Goal: Navigation & Orientation: Find specific page/section

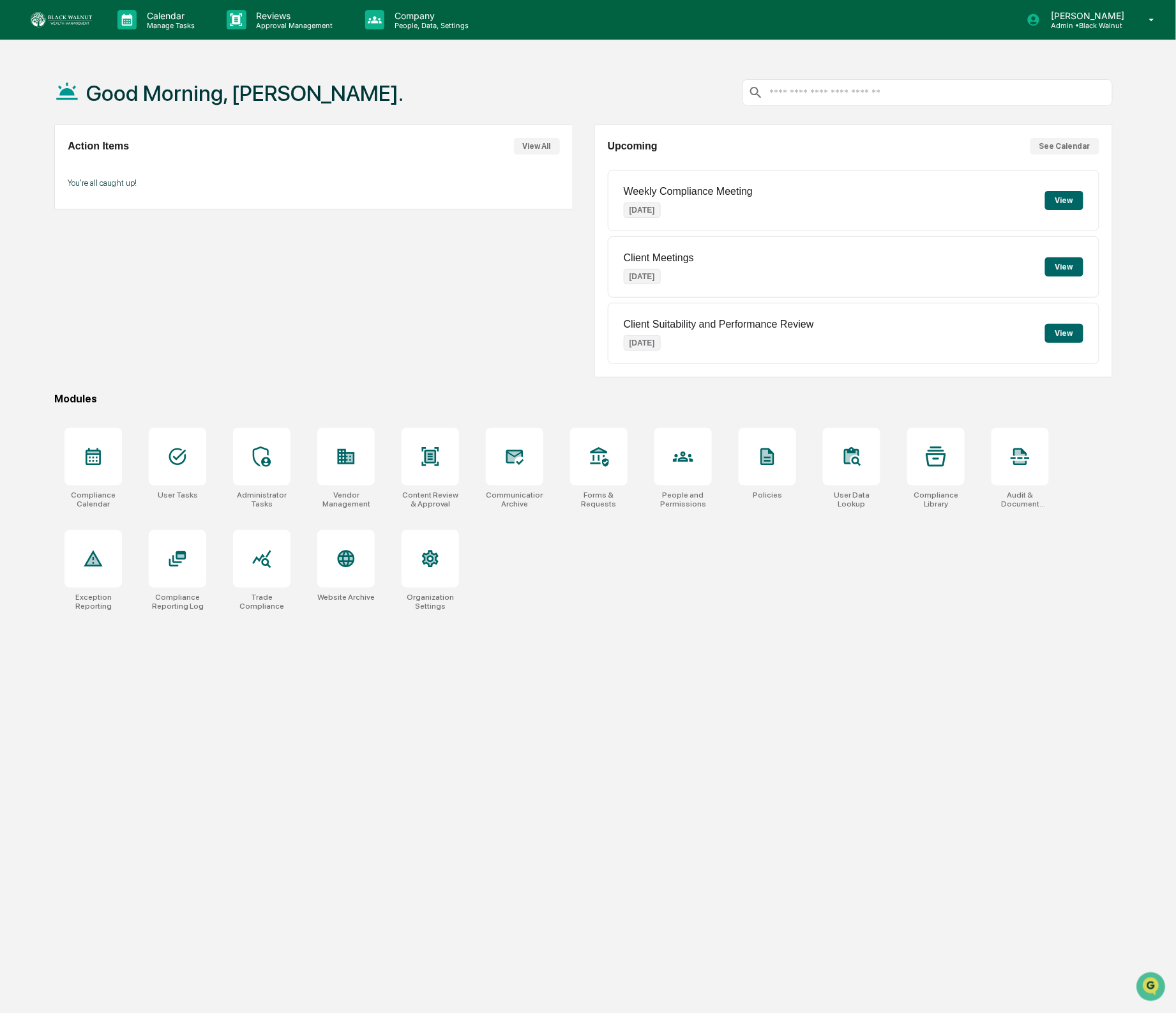
click at [29, 17] on div "Calendar Manage Tasks Reviews Approval Management Company People, Data, Setting…" at bounding box center [588, 20] width 1176 height 40
click at [47, 20] on img at bounding box center [61, 20] width 61 height 15
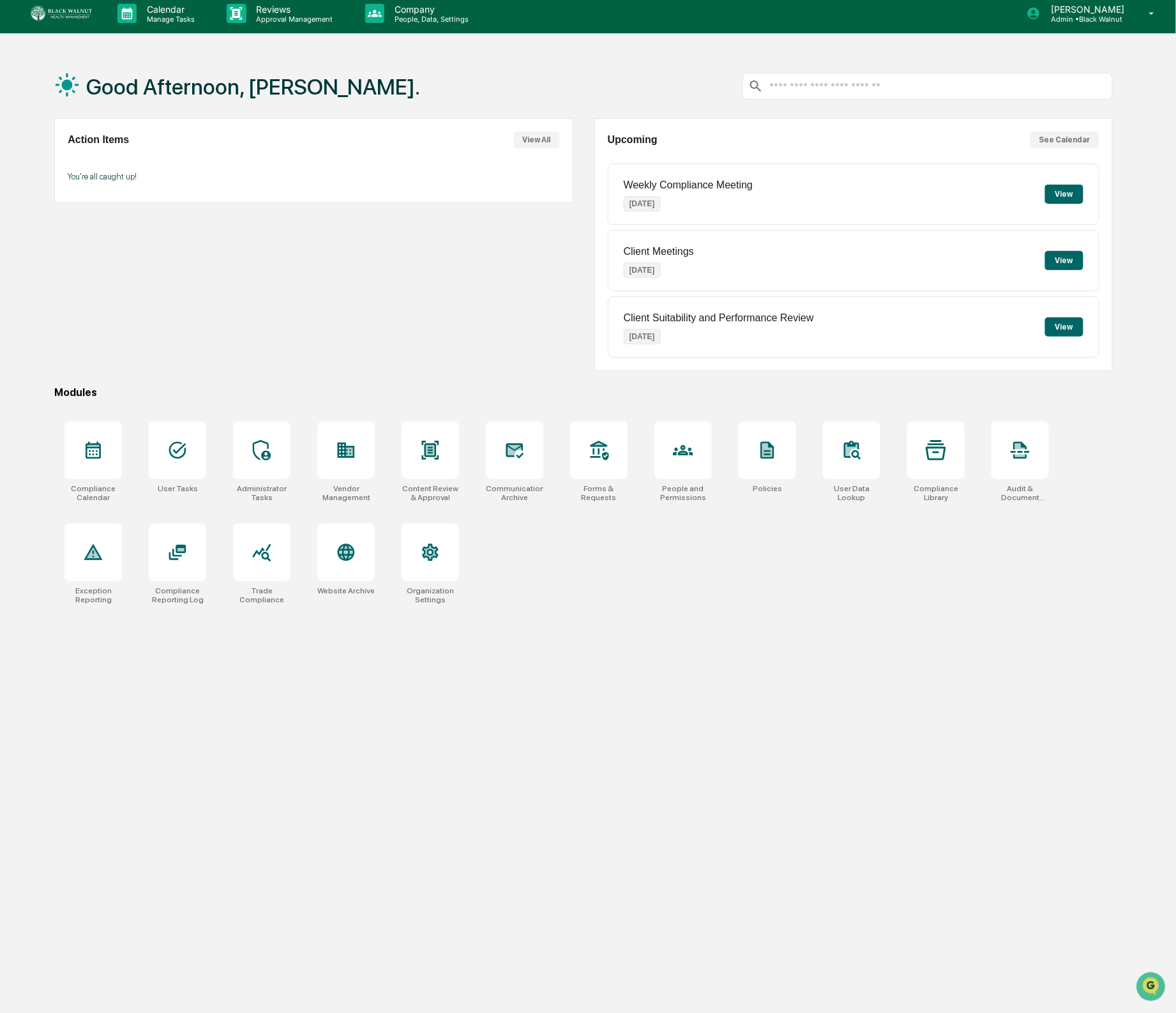
scroll to position [10, 0]
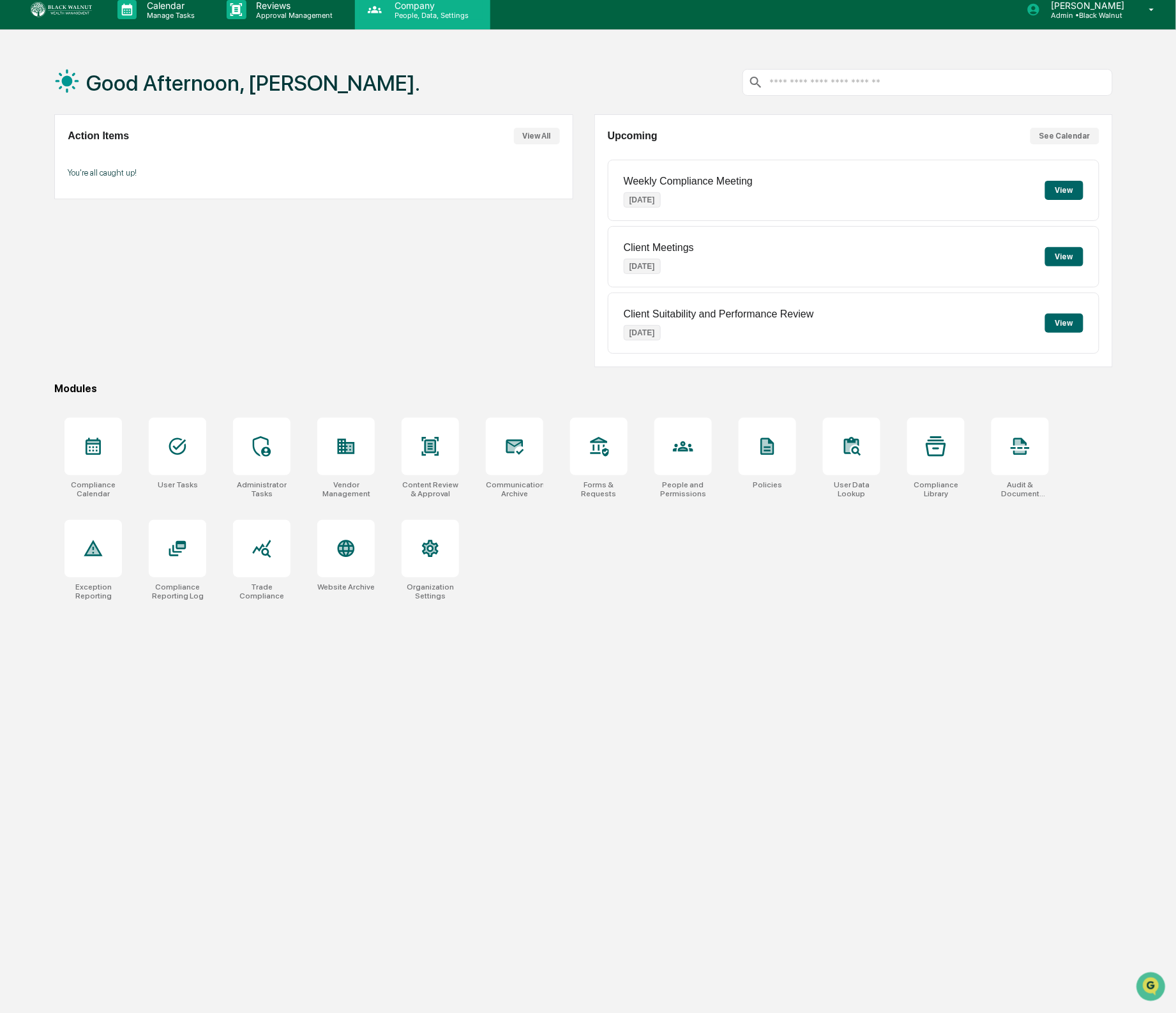
click at [404, 8] on p "Company" at bounding box center [429, 5] width 90 height 11
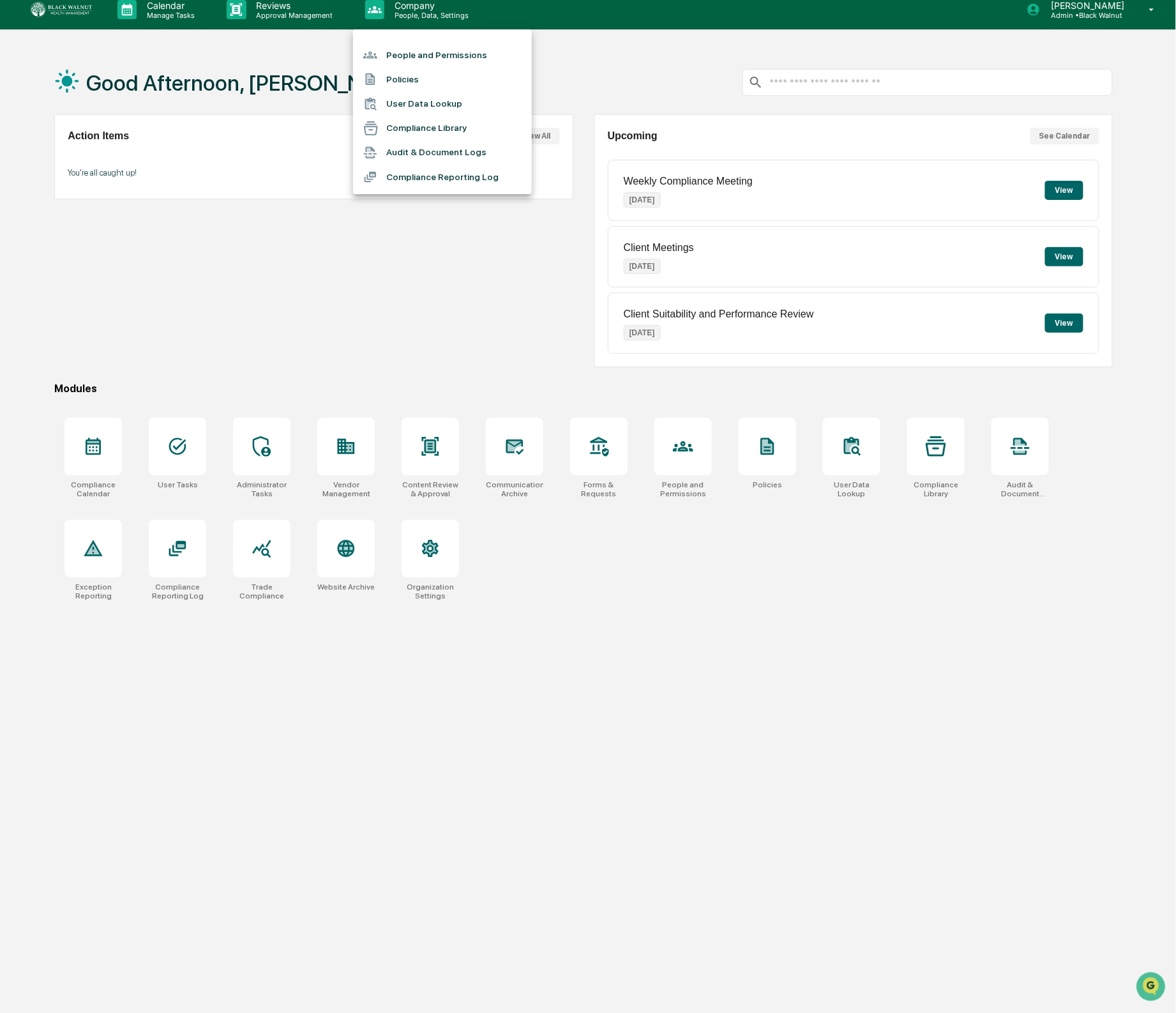
click at [367, 147] on icon at bounding box center [370, 153] width 13 height 13
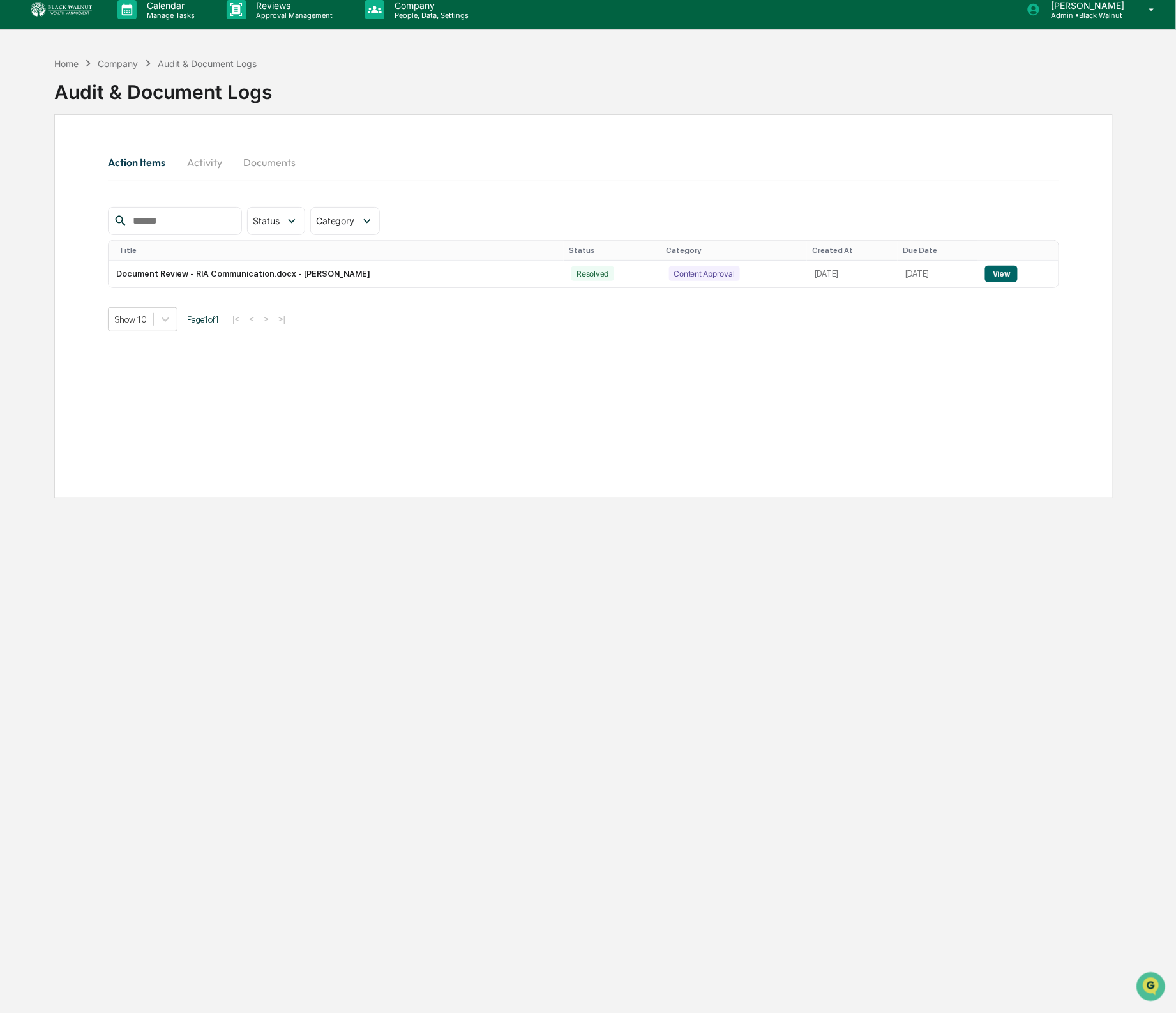
click at [277, 166] on button "Documents" at bounding box center [269, 162] width 73 height 30
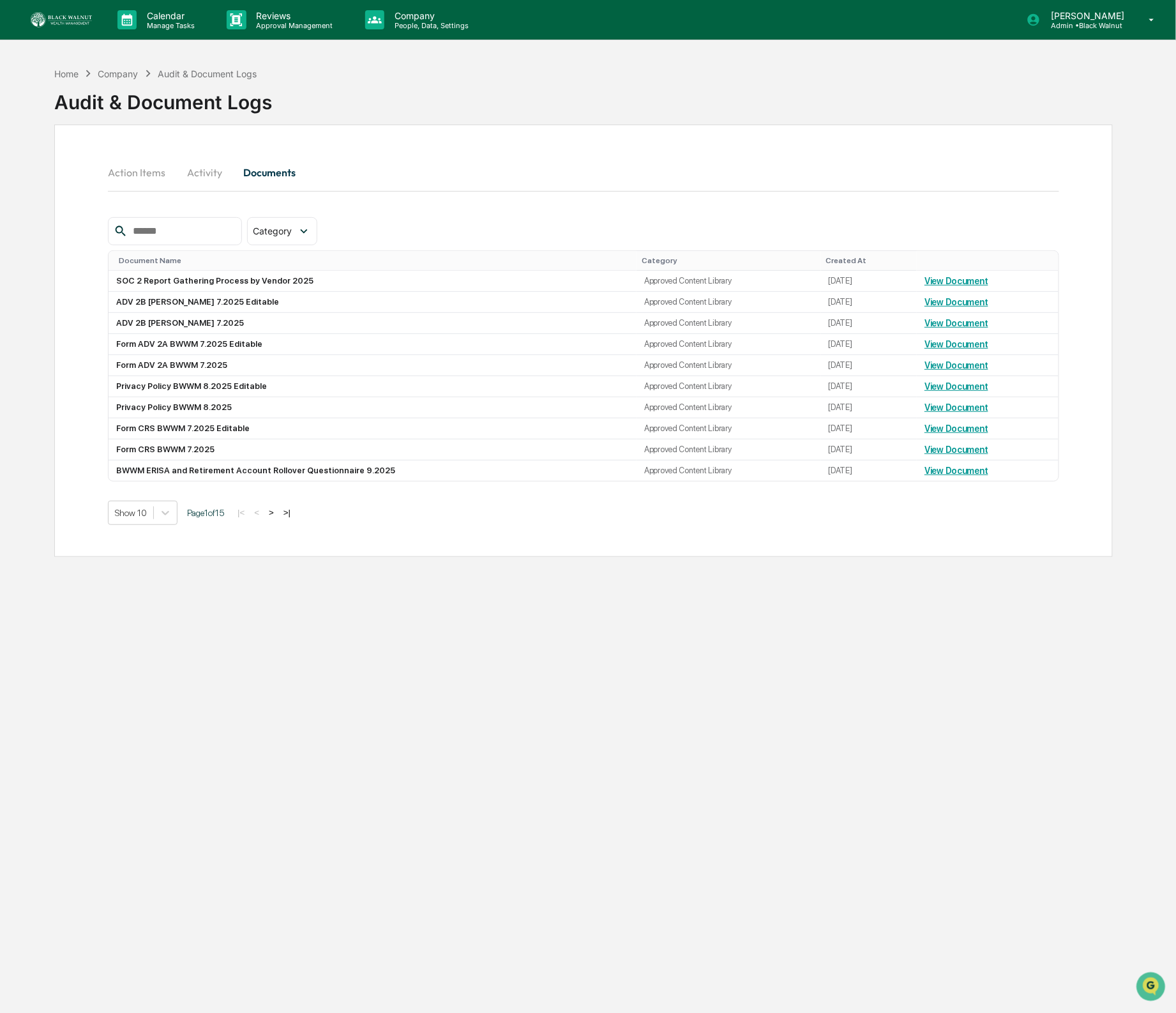
click at [215, 77] on div "Audit & Document Logs" at bounding box center [207, 73] width 99 height 11
click at [380, 14] on icon at bounding box center [374, 19] width 19 height 19
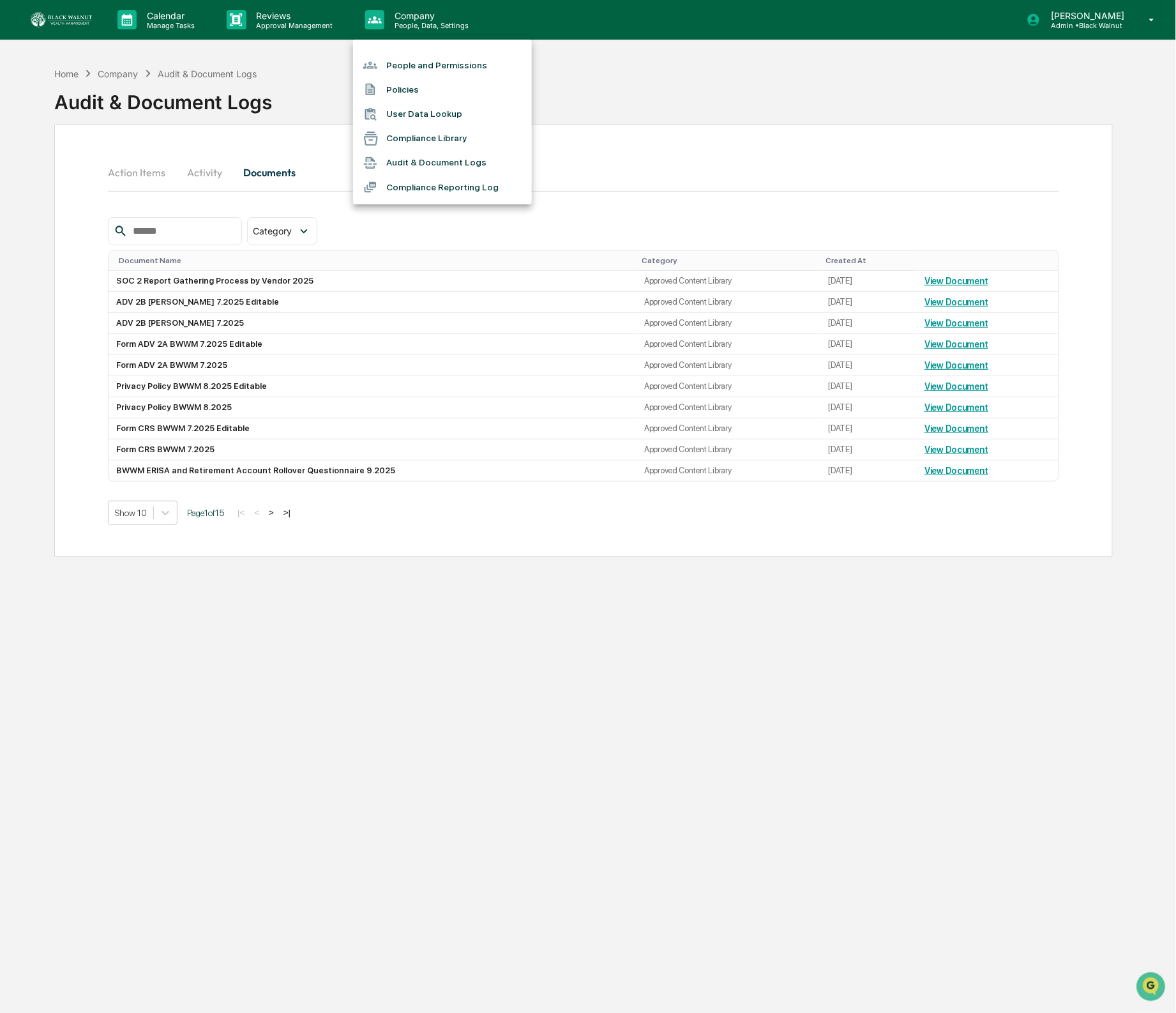
click at [395, 138] on li "Compliance Library" at bounding box center [442, 138] width 179 height 24
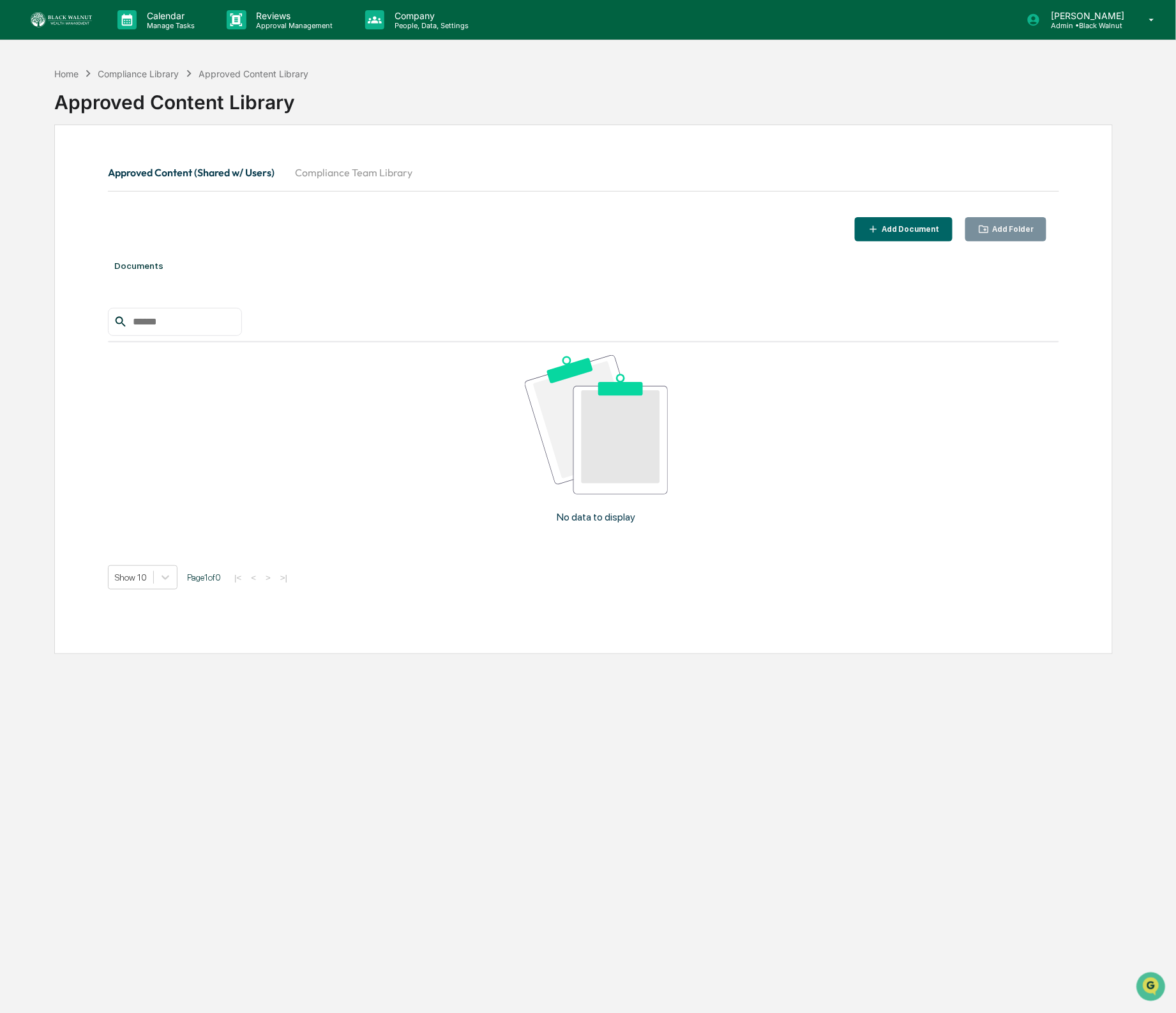
click at [384, 173] on button "Compliance Team Library" at bounding box center [354, 172] width 138 height 30
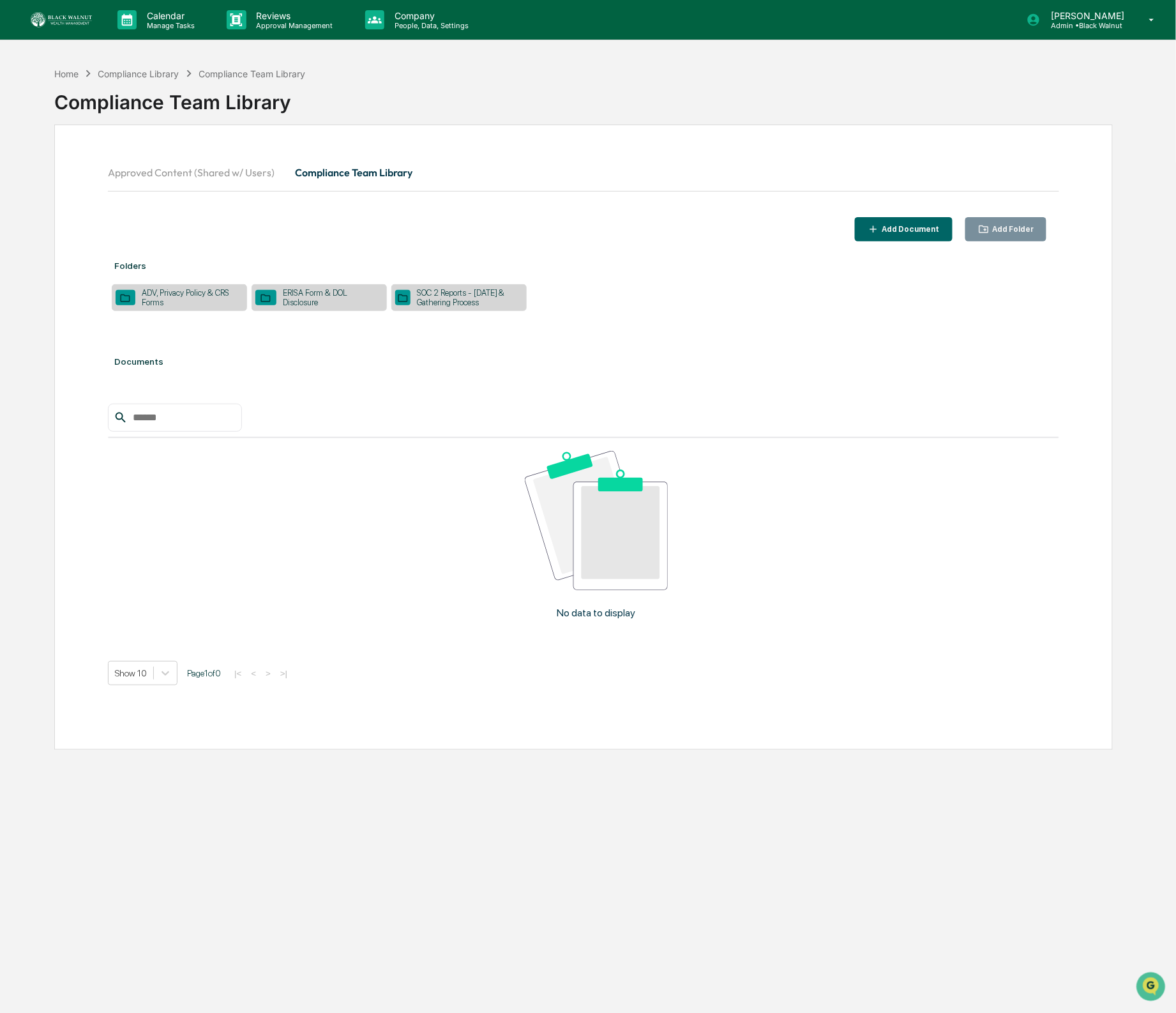
click at [85, 18] on img at bounding box center [61, 20] width 61 height 15
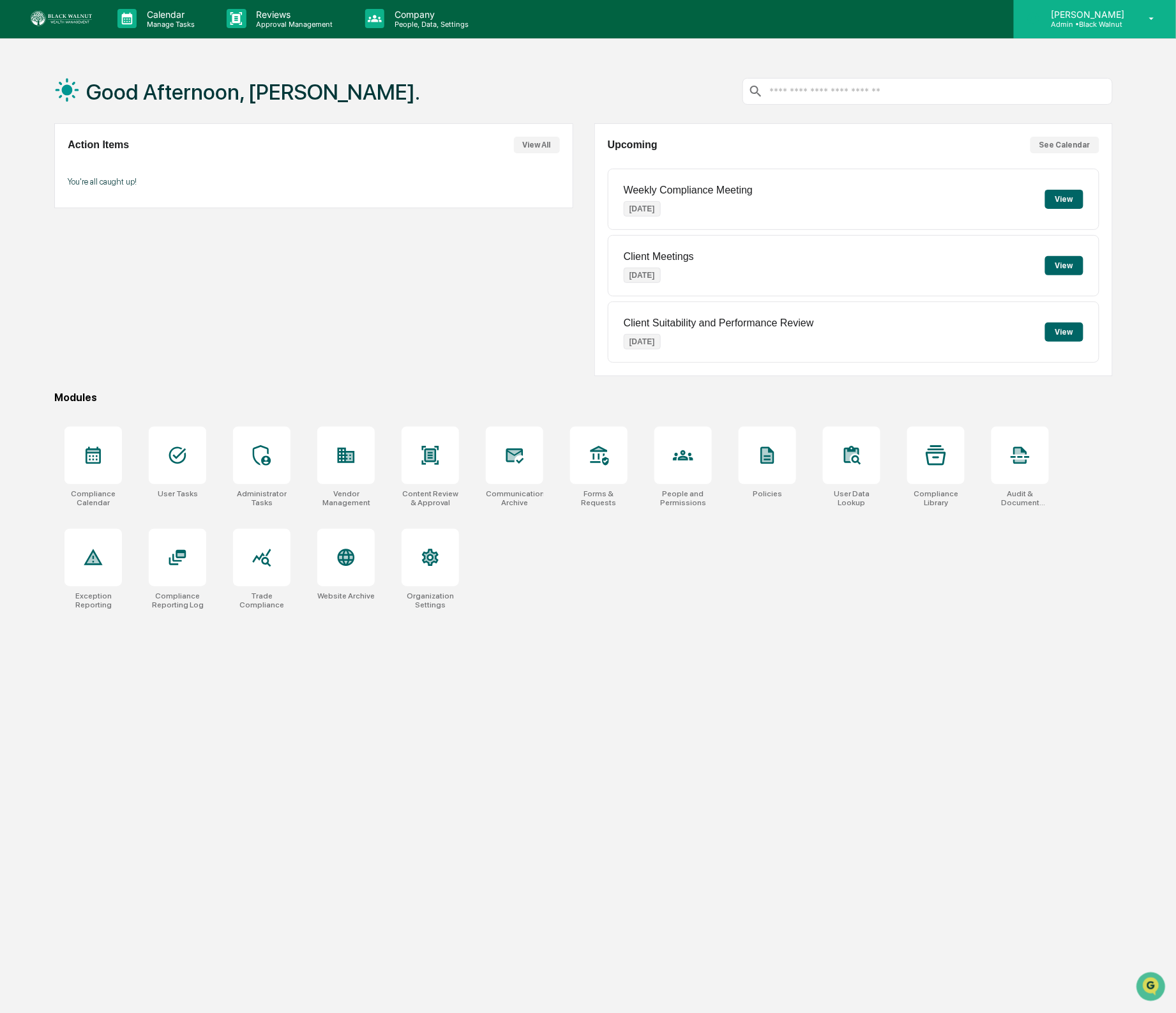
click at [1048, 5] on div "[PERSON_NAME] Near Admin • Black Walnut" at bounding box center [1094, 19] width 162 height 39
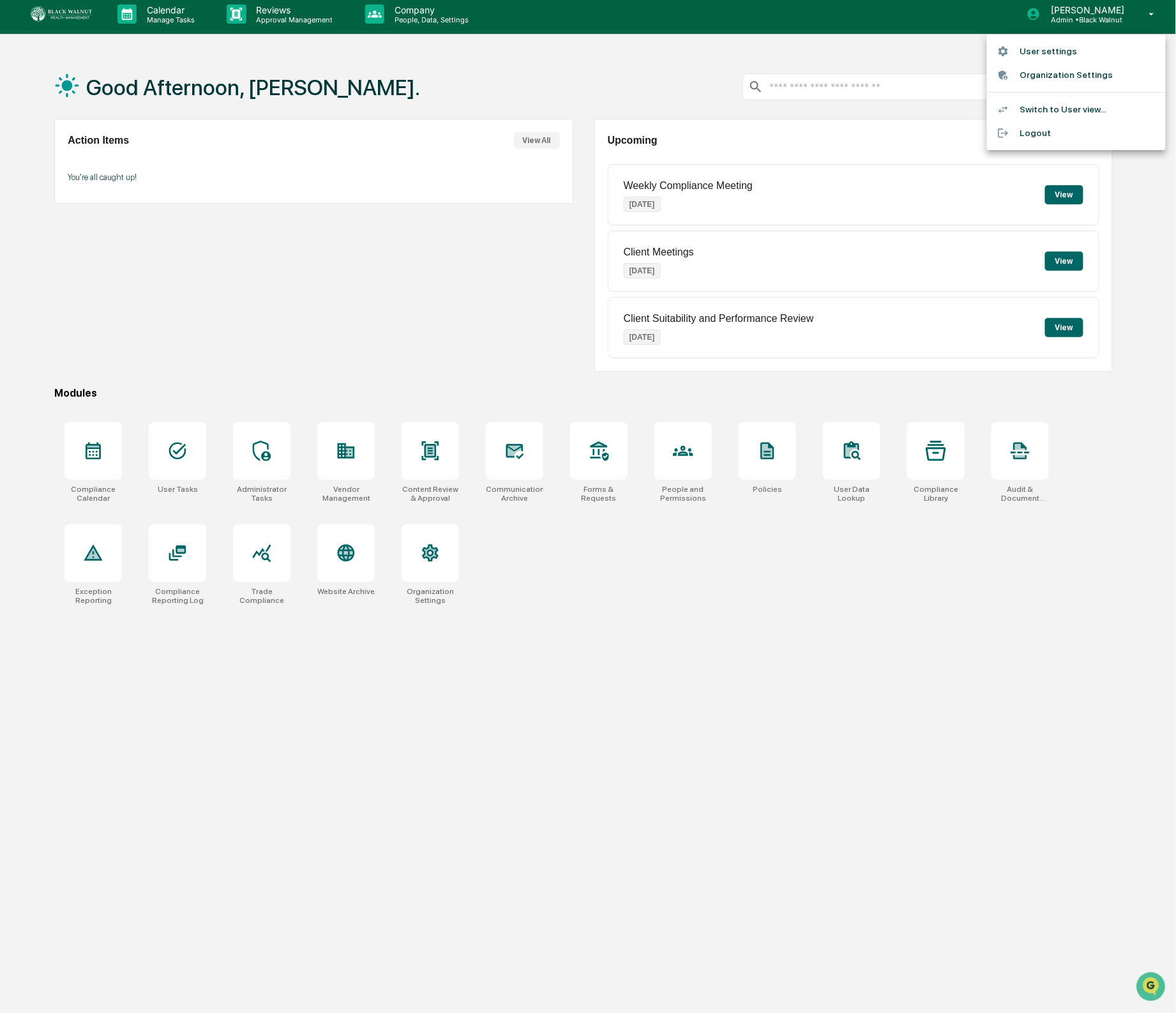
click at [565, 244] on div at bounding box center [588, 506] width 1176 height 1013
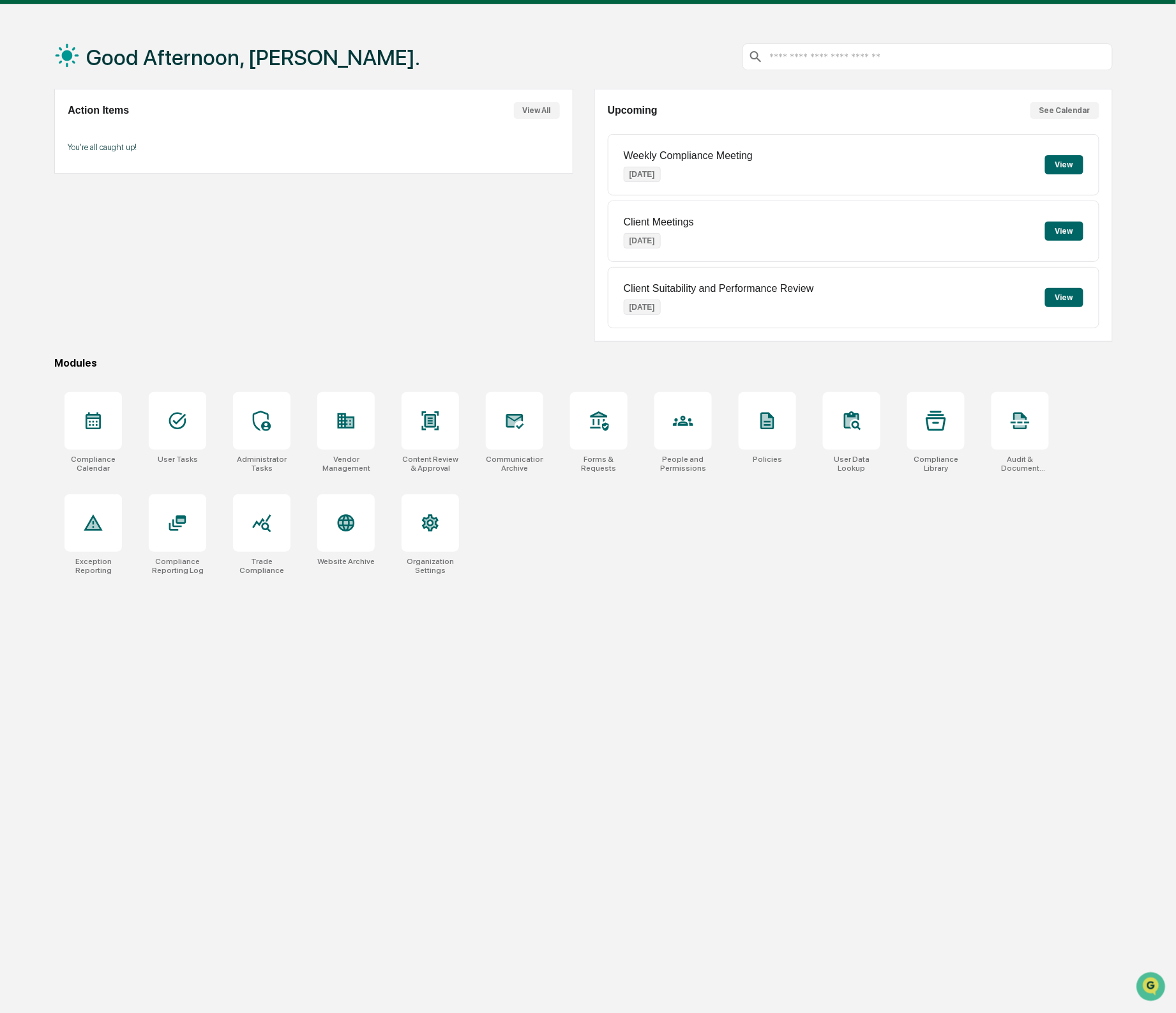
scroll to position [45, 0]
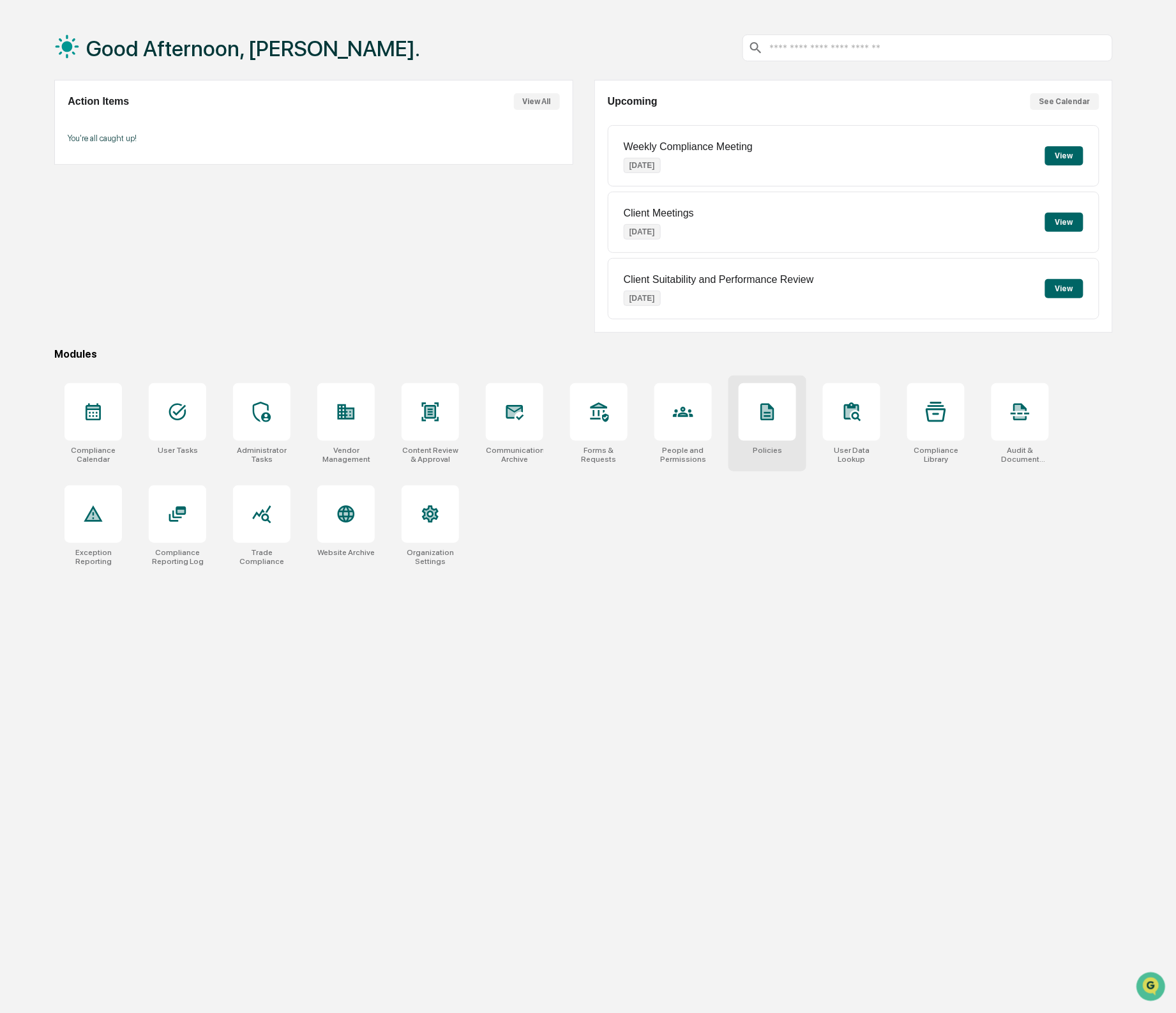
click at [782, 411] on div at bounding box center [768, 412] width 57 height 57
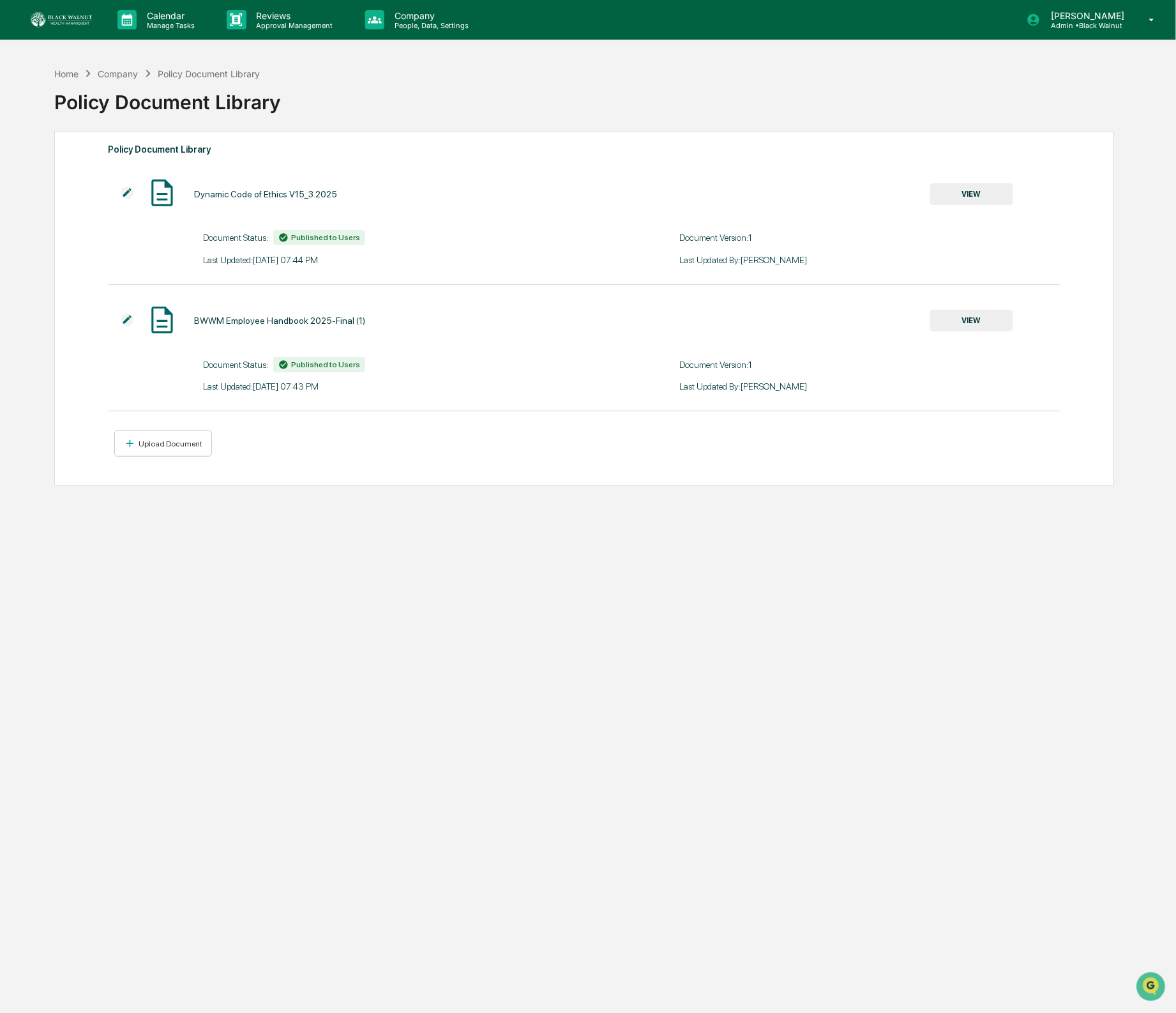
click at [69, 16] on img at bounding box center [61, 20] width 61 height 15
